Goal: Information Seeking & Learning: Learn about a topic

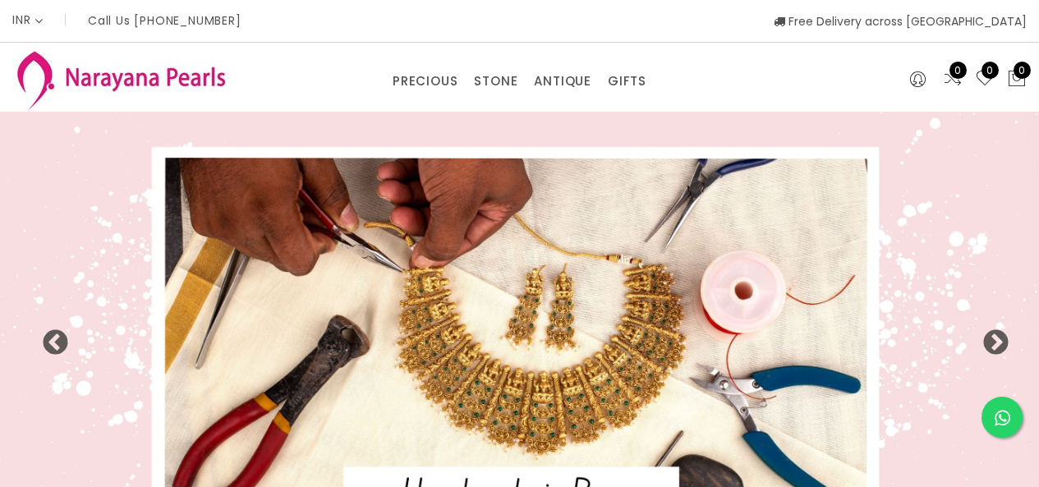
select select "INR"
click at [435, 67] on div "PRECIOUS CUSTOM MADE-GEMS PRECIOUS [PERSON_NAME] EARRINGS / JHUMKAS NECKLACE AN…" at bounding box center [520, 77] width 270 height 33
click at [447, 64] on div "PRECIOUS CUSTOM MADE-GEMS PRECIOUS [PERSON_NAME] EARRINGS / JHUMKAS NECKLACE AN…" at bounding box center [520, 77] width 270 height 33
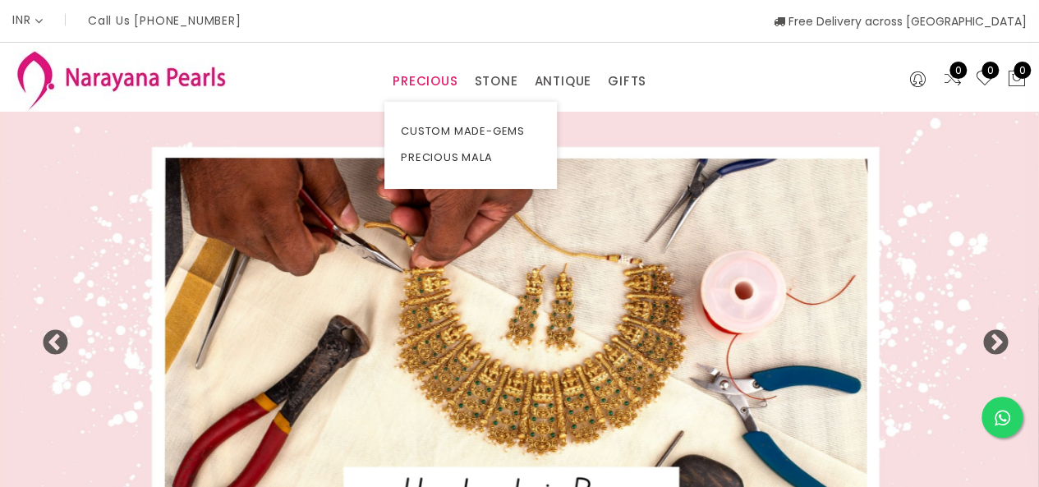
click at [430, 84] on link "PRECIOUS" at bounding box center [425, 81] width 65 height 25
click at [434, 133] on link "CUSTOM MADE-GEMS" at bounding box center [471, 131] width 140 height 26
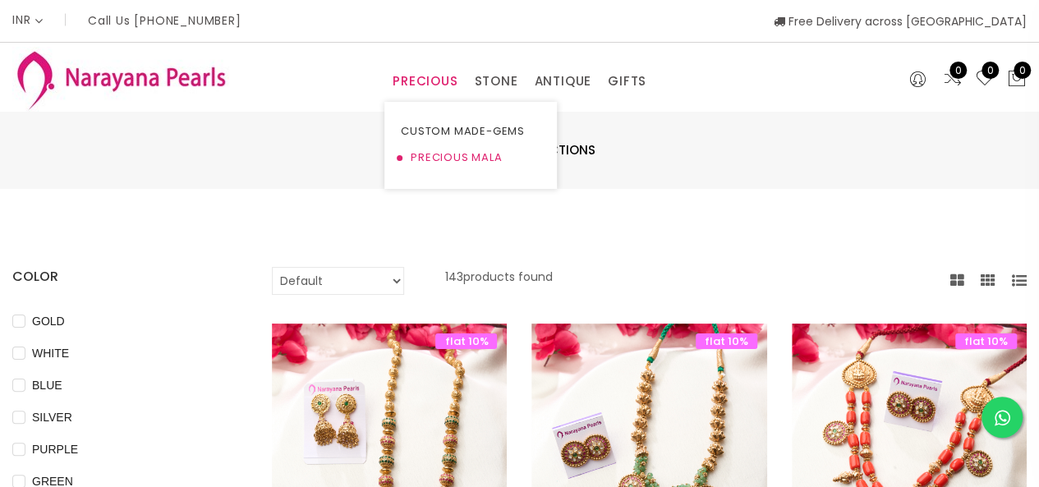
click at [452, 150] on link "PRECIOUS MALA" at bounding box center [471, 158] width 140 height 26
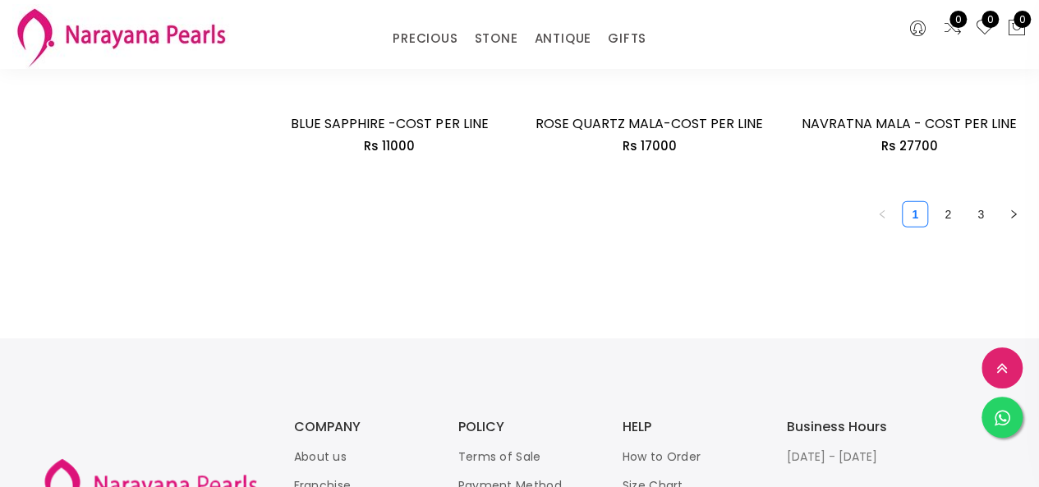
scroll to position [2383, 0]
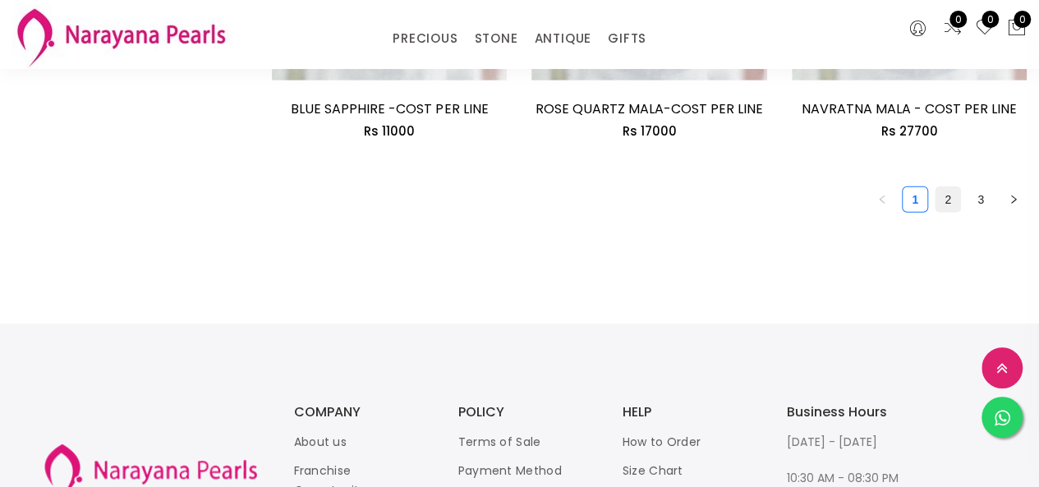
click at [941, 187] on link "2" at bounding box center [948, 199] width 25 height 25
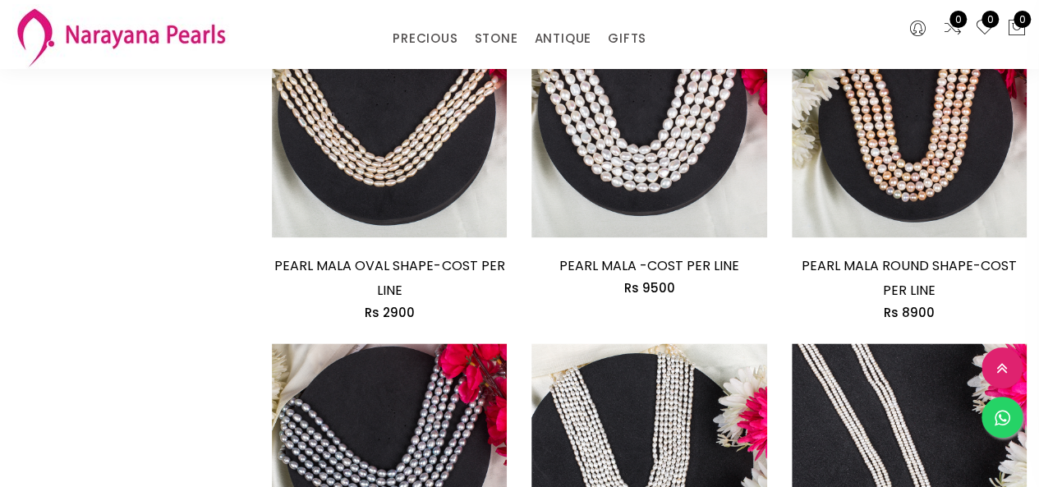
scroll to position [986, 0]
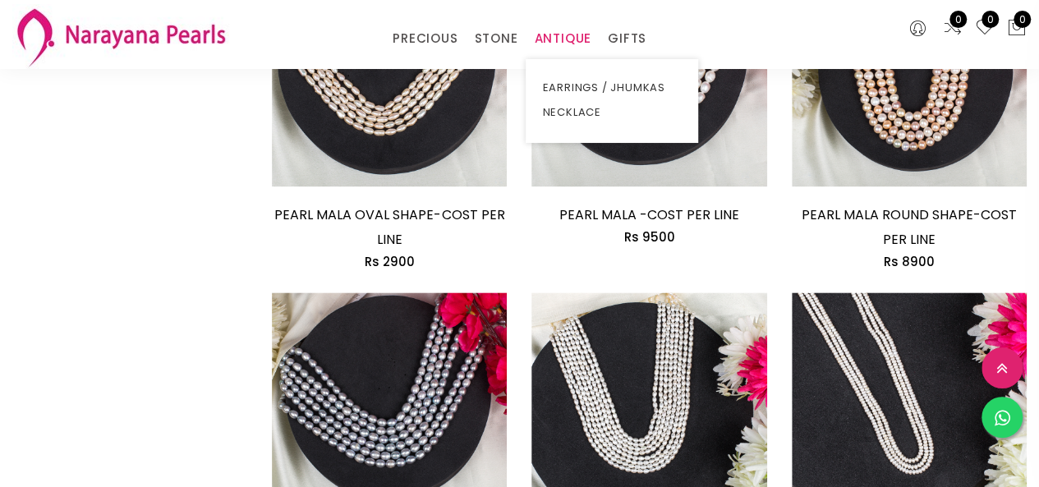
drag, startPoint x: 571, startPoint y: 38, endPoint x: 574, endPoint y: 48, distance: 11.2
click at [572, 37] on link "ANTIQUE" at bounding box center [563, 38] width 58 height 25
click at [557, 111] on link "NECKLACE" at bounding box center [612, 112] width 140 height 25
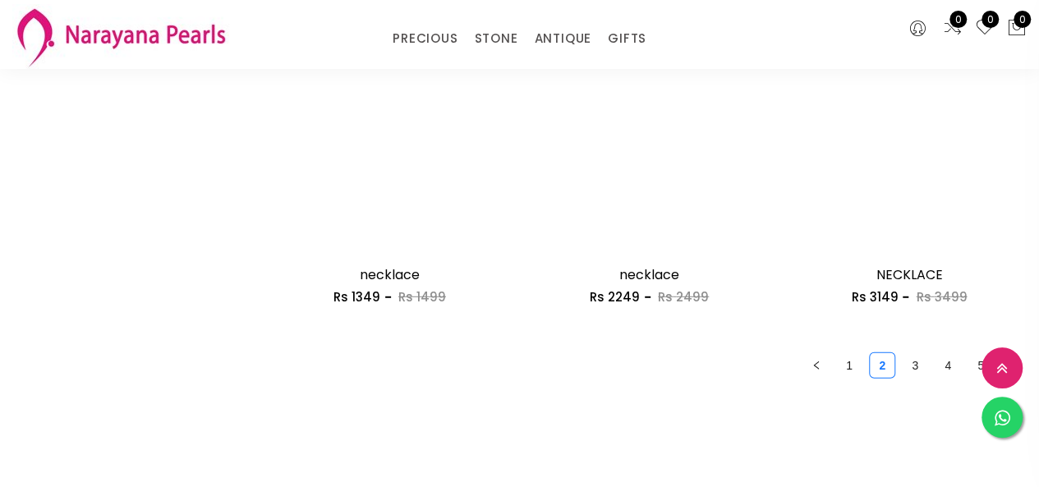
scroll to position [2054, 0]
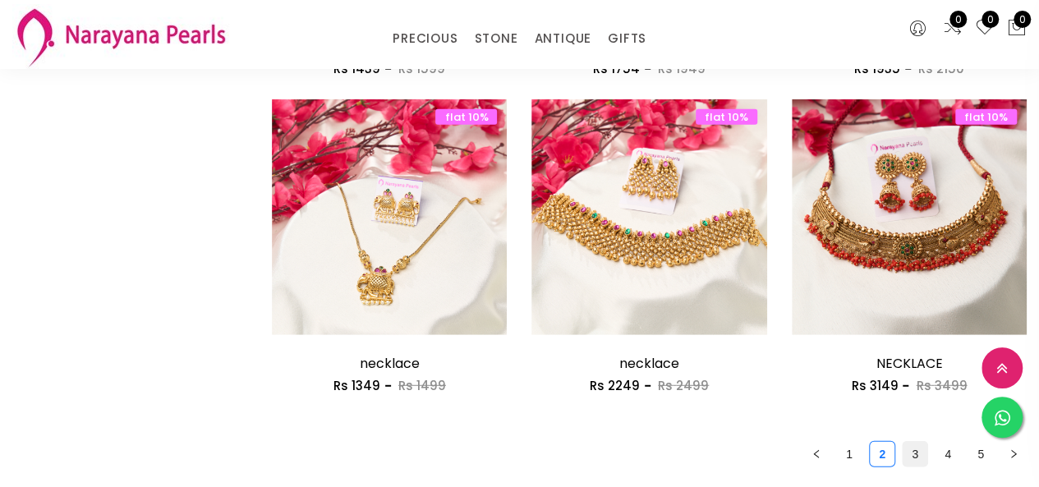
click at [910, 463] on link "3" at bounding box center [915, 454] width 25 height 25
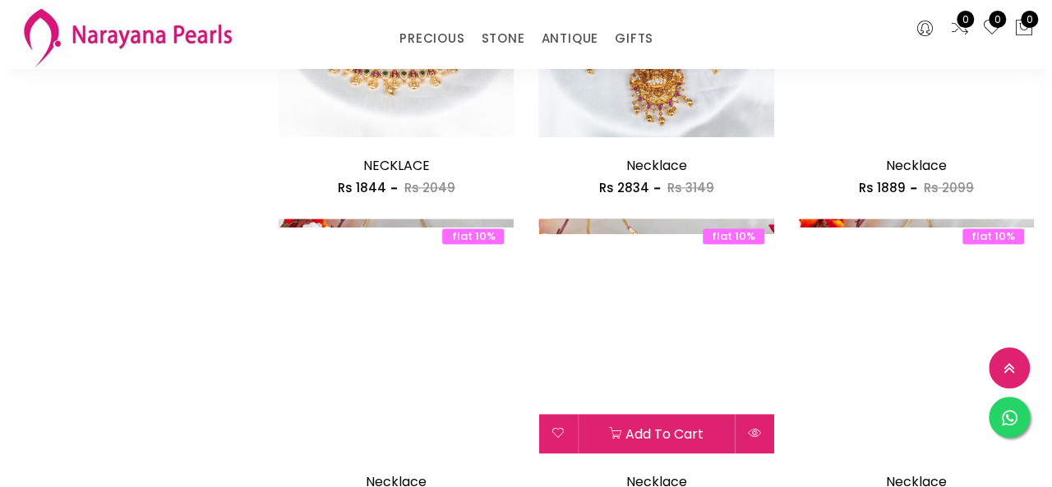
scroll to position [1068, 0]
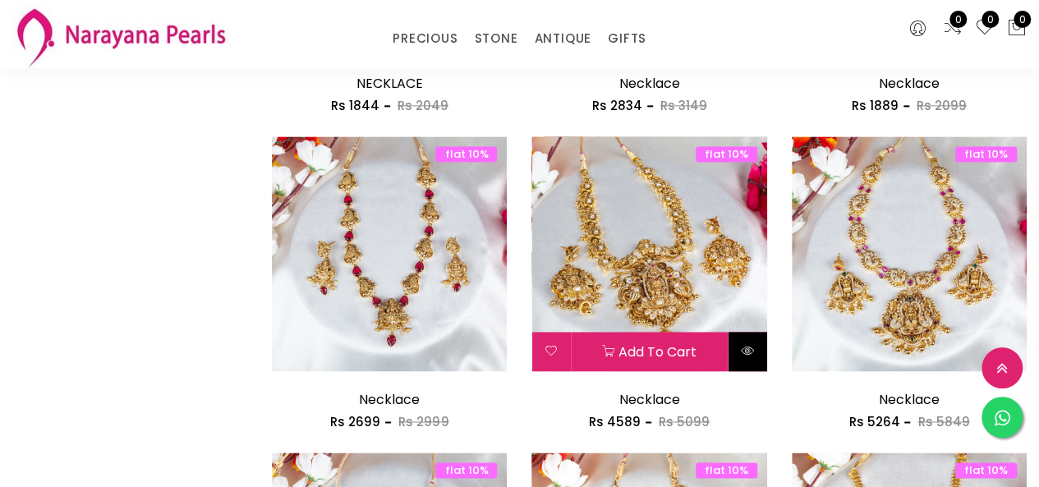
click at [743, 348] on icon at bounding box center [747, 350] width 13 height 13
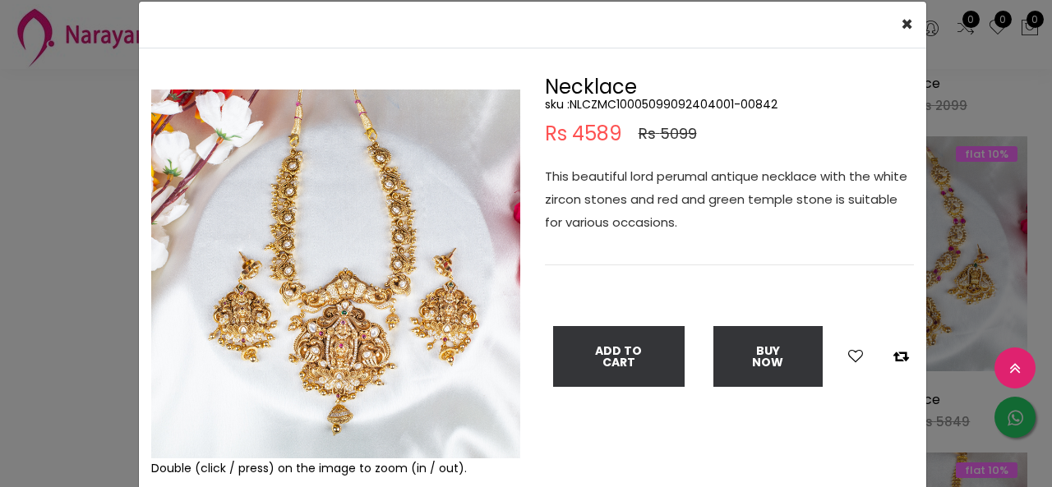
scroll to position [82, 0]
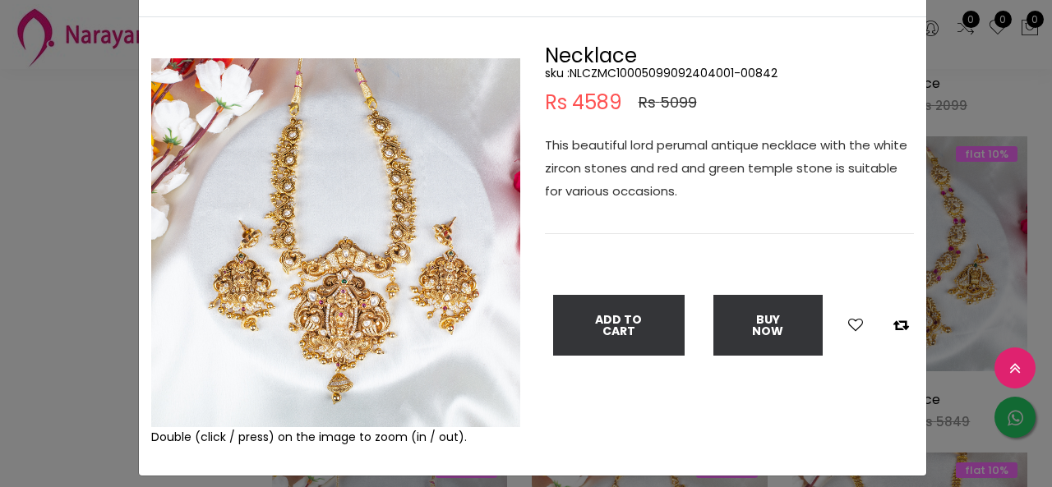
click at [946, 293] on div "× Close Double (click / press) on the image to zoom (in / out). Necklace sku : …" at bounding box center [526, 243] width 1052 height 487
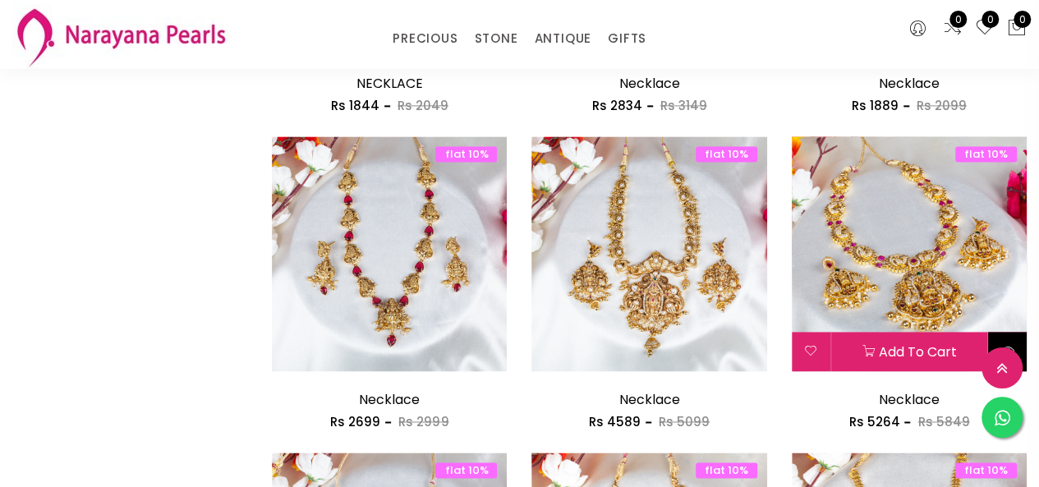
click at [1012, 338] on button at bounding box center [1008, 351] width 39 height 39
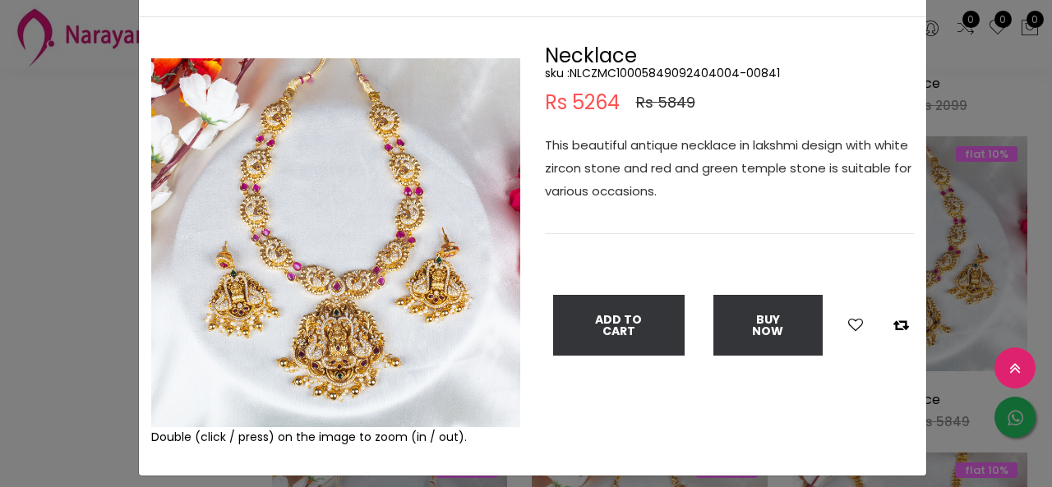
click at [37, 224] on div "× Close Double (click / press) on the image to zoom (in / out). Necklace sku : …" at bounding box center [526, 243] width 1052 height 487
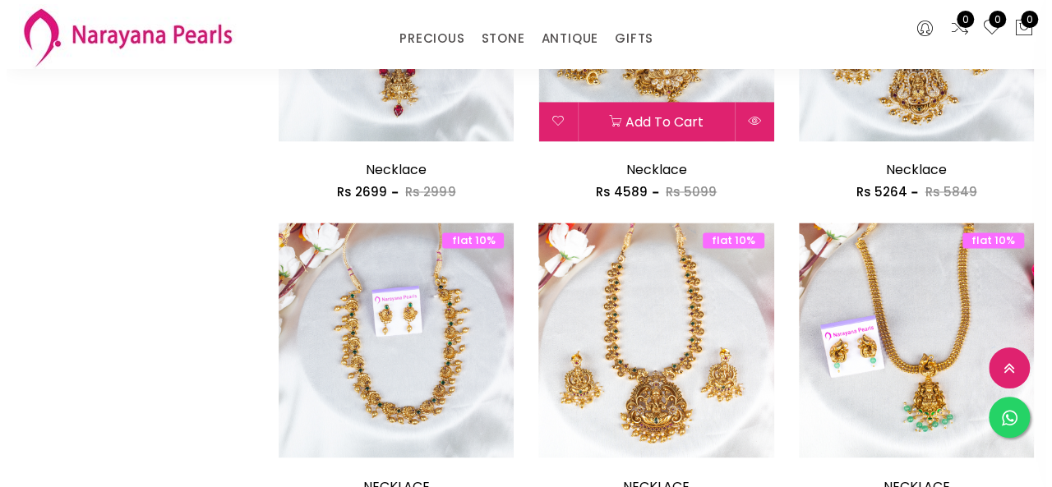
scroll to position [1315, 0]
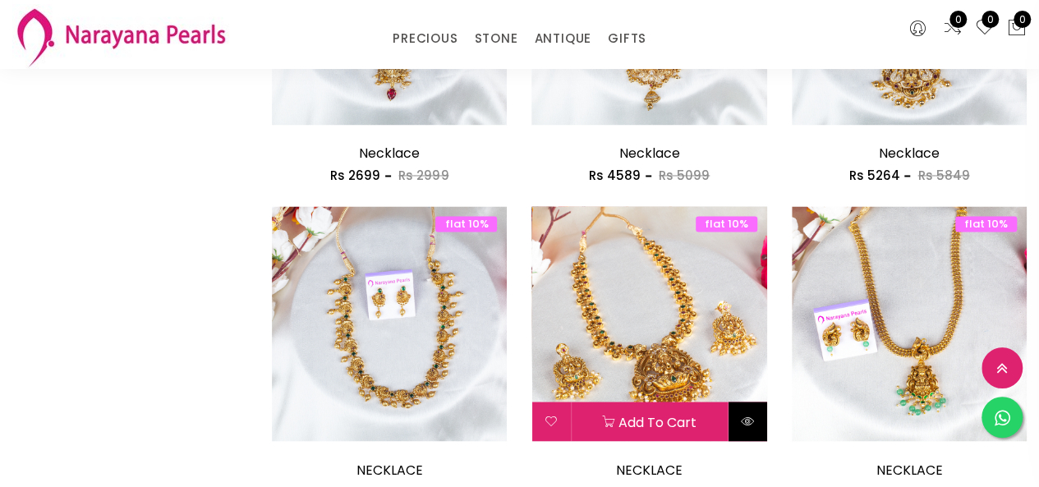
click at [749, 418] on icon at bounding box center [747, 420] width 13 height 13
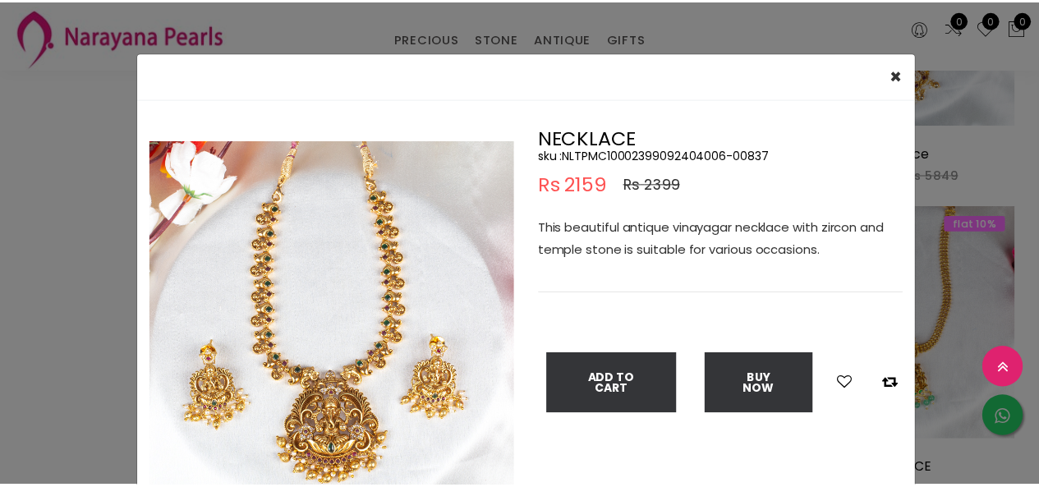
scroll to position [82, 0]
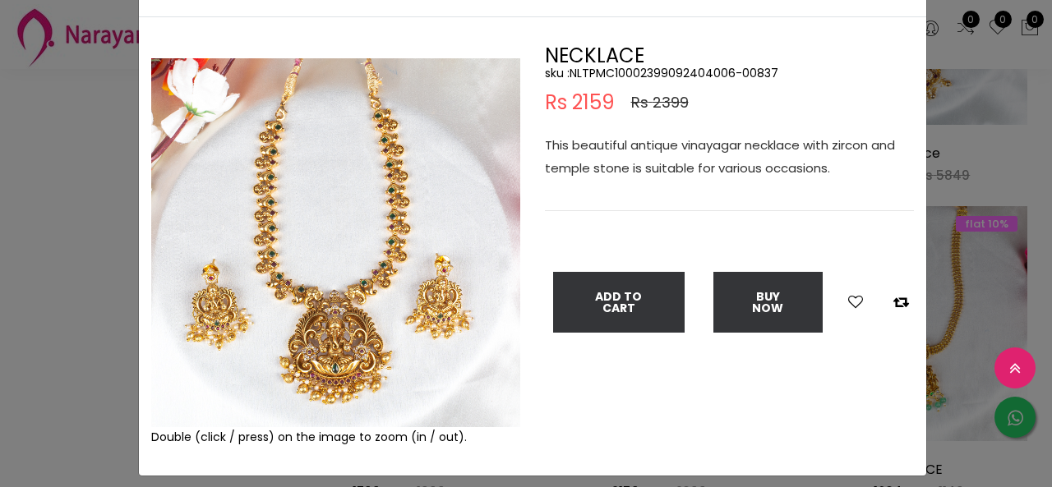
click at [107, 216] on div "× Close Double (click / press) on the image to zoom (in / out). NECKLACE sku : …" at bounding box center [526, 243] width 1052 height 487
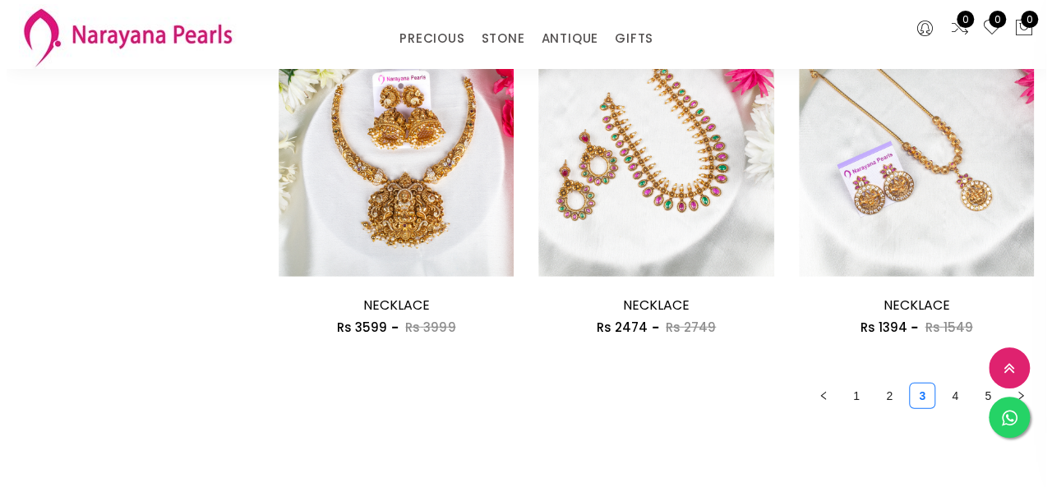
scroll to position [2136, 0]
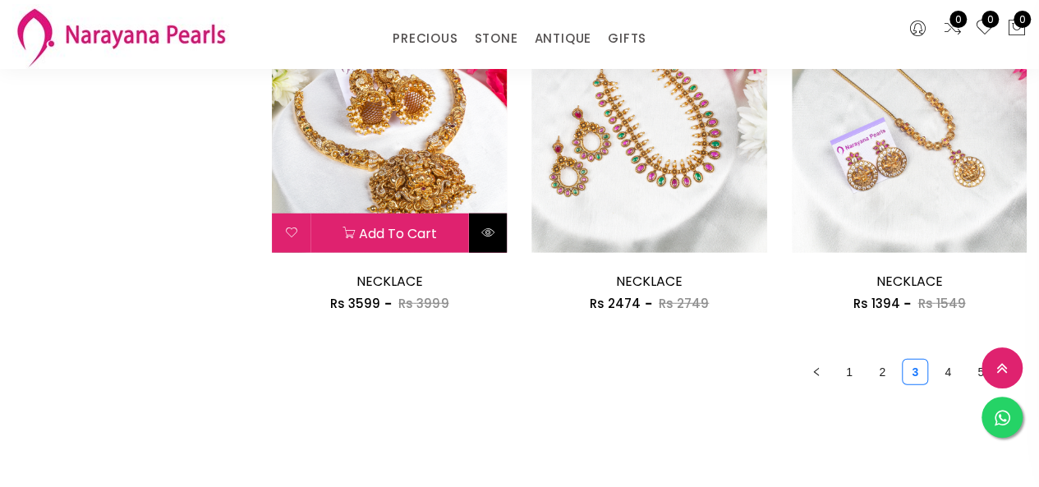
click at [486, 233] on icon at bounding box center [488, 232] width 13 height 13
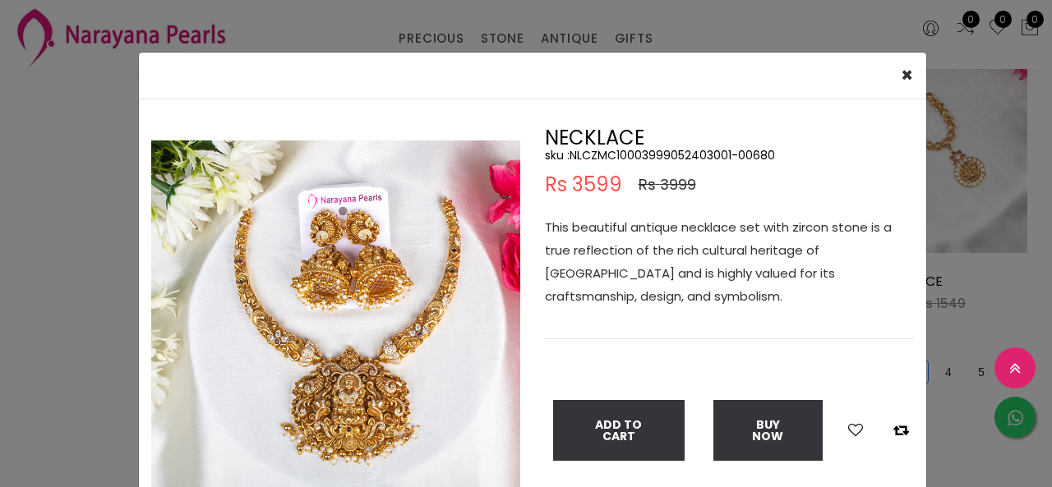
scroll to position [82, 0]
